Goal: Task Accomplishment & Management: Manage account settings

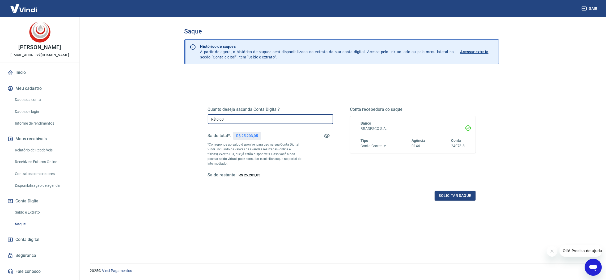
drag, startPoint x: 235, startPoint y: 121, endPoint x: 140, endPoint y: 121, distance: 95.1
click at [146, 121] on main "Saque Histórico de saques A partir de agora, o histórico de saques será disponi…" at bounding box center [341, 148] width 529 height 263
type input "R$ 25.000,00"
click at [454, 197] on button "Solicitar saque" at bounding box center [455, 196] width 41 height 10
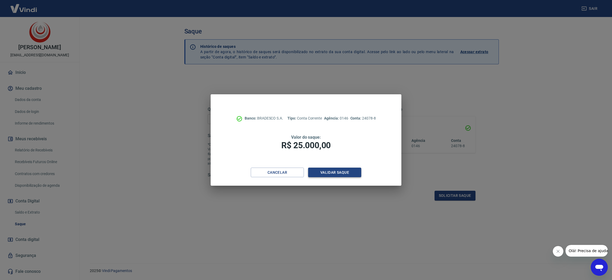
click at [336, 174] on button "Validar saque" at bounding box center [334, 173] width 53 height 10
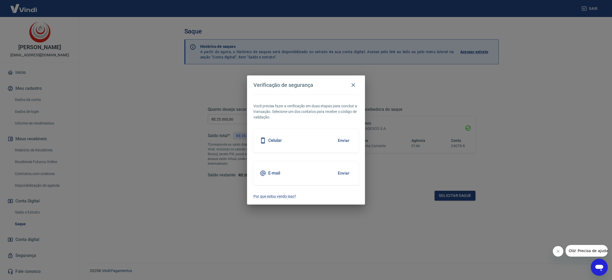
click at [342, 141] on button "Enviar" at bounding box center [343, 140] width 17 height 11
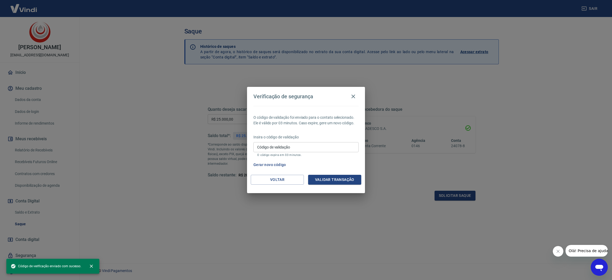
click at [280, 144] on div "Código de validação Código de validação O código expira em 03 minutos." at bounding box center [305, 149] width 105 height 14
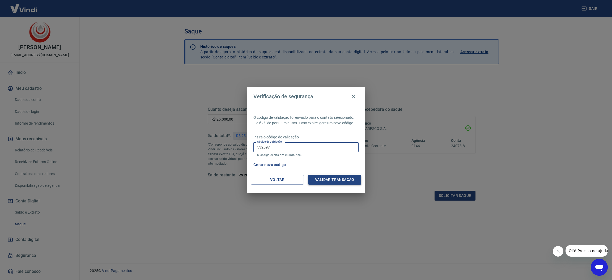
type input "532697"
click at [324, 179] on button "Validar transação" at bounding box center [334, 180] width 53 height 10
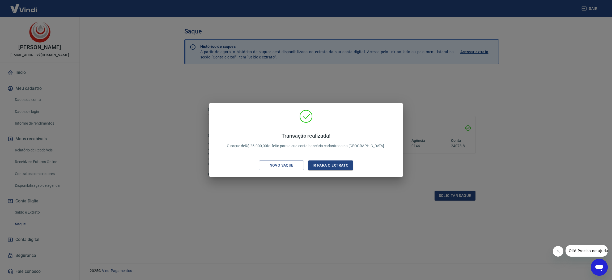
click at [366, 163] on div "Transação realizada! O saque de R$ 25.000,00 foi feito para a sua conta bancári…" at bounding box center [305, 141] width 185 height 63
click at [344, 162] on button "Ir para o extrato" at bounding box center [330, 165] width 45 height 10
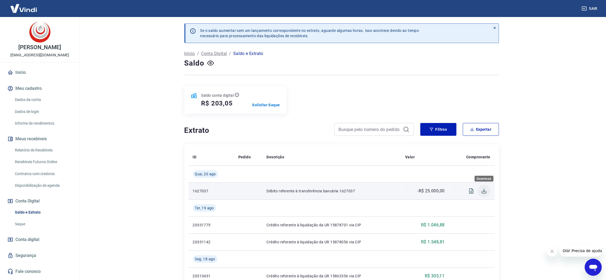
click at [485, 193] on icon "Download" at bounding box center [484, 191] width 6 height 6
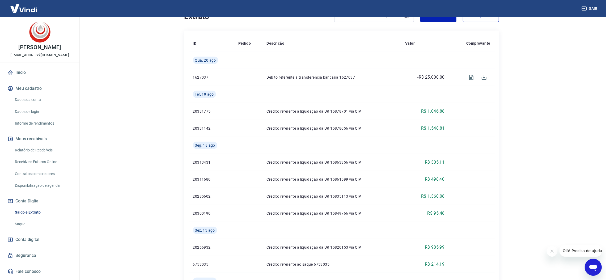
scroll to position [119, 0]
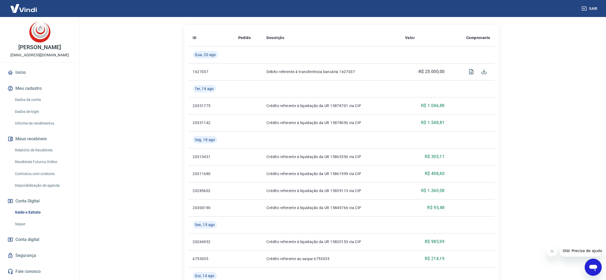
click at [24, 256] on link "Segurança" at bounding box center [39, 256] width 67 height 12
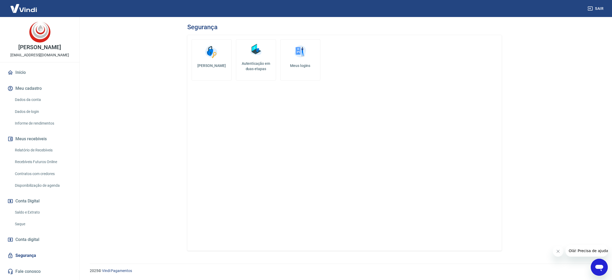
click at [215, 62] on link "Alterar senha" at bounding box center [212, 59] width 40 height 41
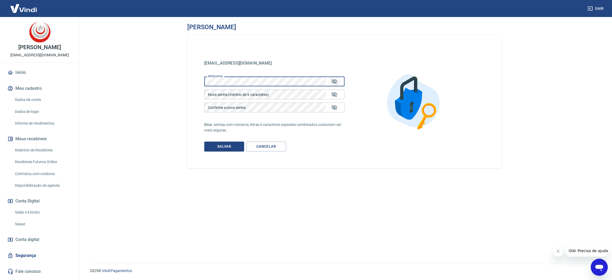
click at [336, 81] on icon "Mostrar/esconder senha" at bounding box center [334, 81] width 6 height 6
click at [63, 88] on div "Sair Cássia Maria Marin Russo destilariabauru@destilariabauru.com.br Início Meu…" at bounding box center [306, 140] width 612 height 280
click at [117, 88] on main "Alterar senha destilariabauru@destilariabauru.com.br destilariabauru@destilaria…" at bounding box center [344, 148] width 535 height 263
click at [243, 90] on div "Nova senha (mínimo de 6 caracteres) Nova senha (mínimo de 6 caracteres)" at bounding box center [274, 95] width 140 height 10
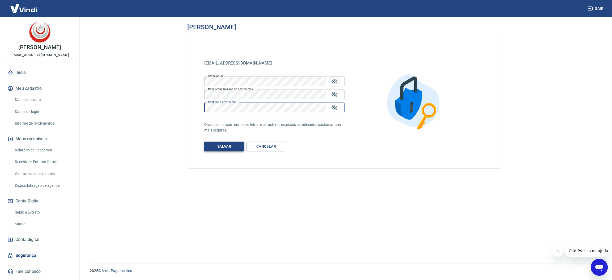
click at [227, 146] on button "Salvar" at bounding box center [224, 147] width 40 height 10
click at [222, 144] on button "Salvar" at bounding box center [224, 147] width 40 height 10
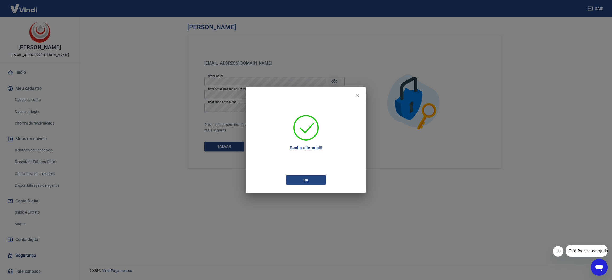
click at [311, 171] on div "Senha alterada!!!" at bounding box center [306, 135] width 120 height 80
click at [309, 181] on button "Ok" at bounding box center [306, 180] width 40 height 10
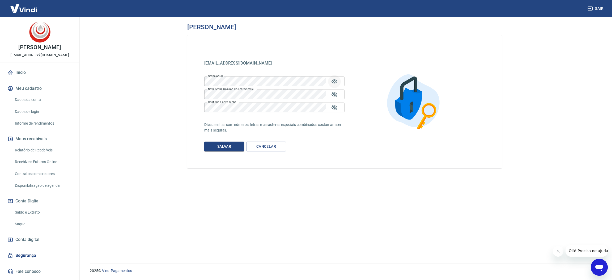
click at [15, 76] on link "Início" at bounding box center [39, 73] width 67 height 12
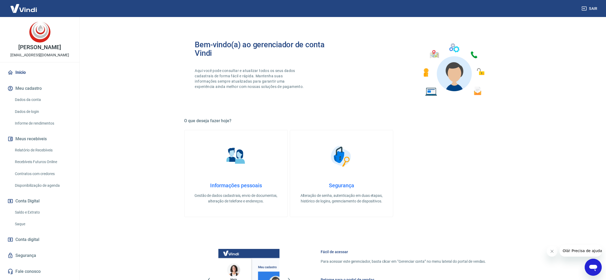
click at [589, 9] on button "Sair" at bounding box center [589, 9] width 19 height 10
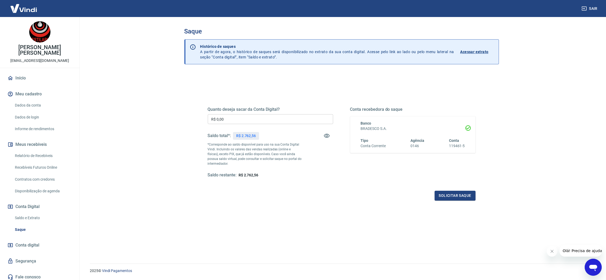
click at [33, 213] on link "Saldo e Extrato" at bounding box center [43, 218] width 60 height 11
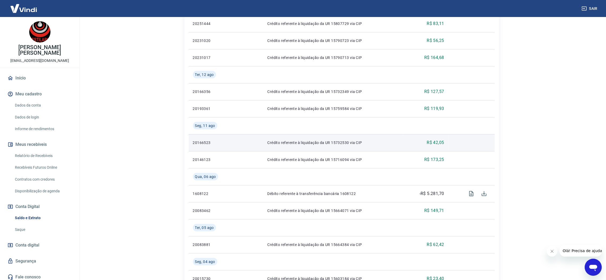
scroll to position [319, 0]
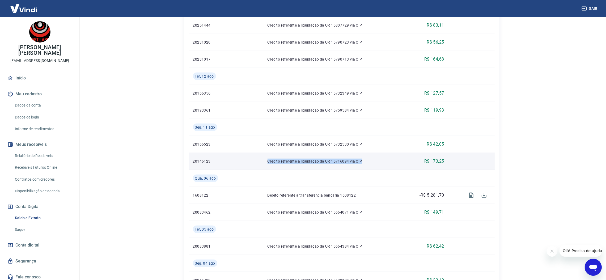
drag, startPoint x: 365, startPoint y: 163, endPoint x: 265, endPoint y: 159, distance: 100.5
click at [265, 159] on td "Crédito referente à liquidação da UR 15716094 via CIP" at bounding box center [333, 161] width 140 height 17
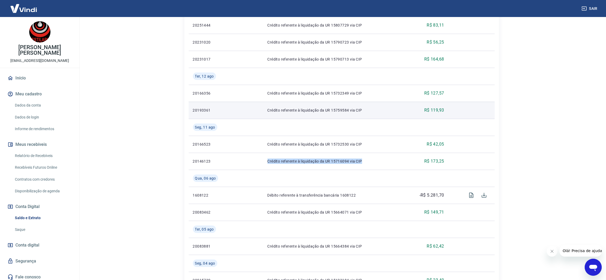
copy p "Crédito referente à liquidação da UR 15716094 via CIP"
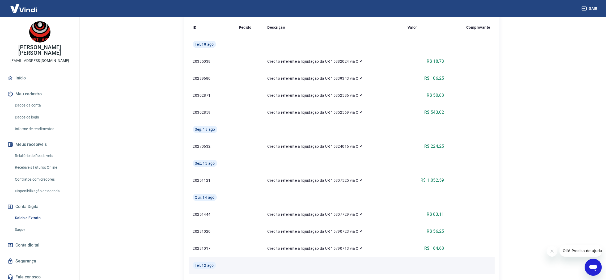
scroll to position [40, 0]
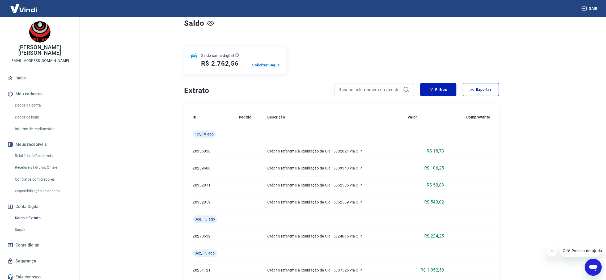
click at [33, 162] on link "Recebíveis Futuros Online" at bounding box center [43, 167] width 60 height 11
